Goal: Navigation & Orientation: Find specific page/section

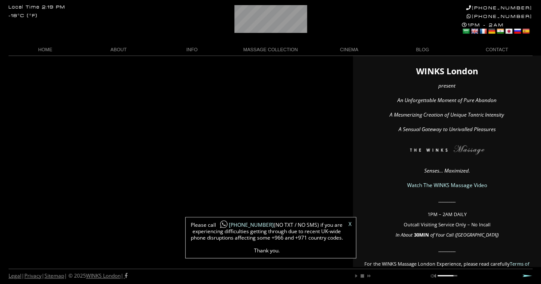
click at [349, 223] on link "X" at bounding box center [349, 224] width 3 height 5
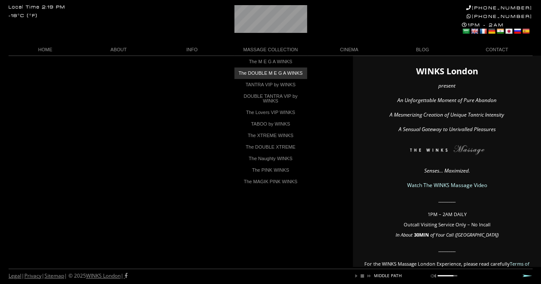
click at [272, 70] on link "The DOUBLE M E G A WINKS" at bounding box center [270, 74] width 73 height 12
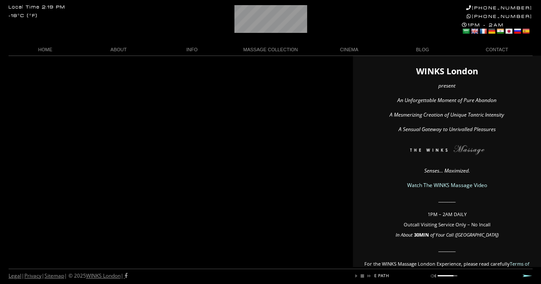
scroll to position [0, 153]
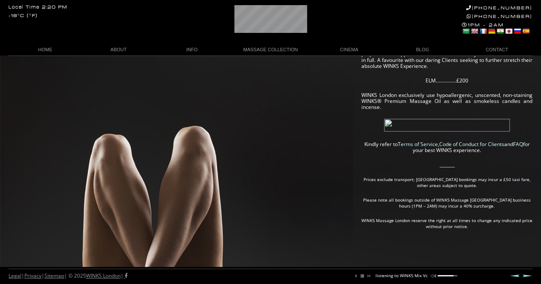
scroll to position [0, 70]
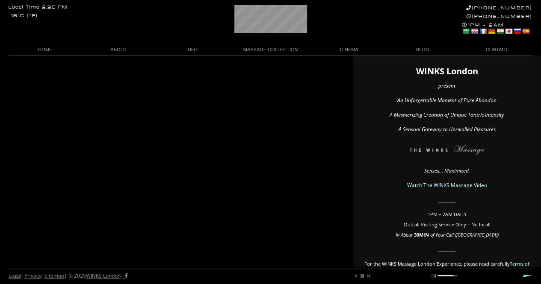
scroll to position [0, 33]
